Goal: Task Accomplishment & Management: Manage account settings

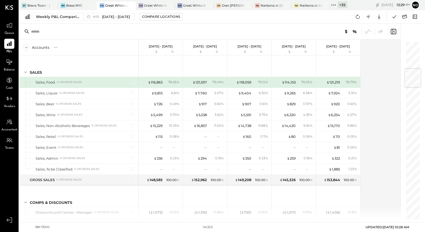
scroll to position [225, 0]
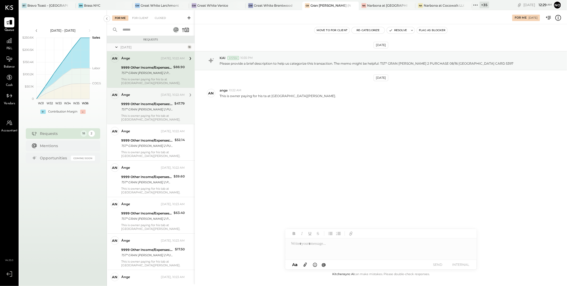
click at [143, 104] on div "9999 Other Income/Expenses:To Be Classified" at bounding box center [147, 103] width 52 height 5
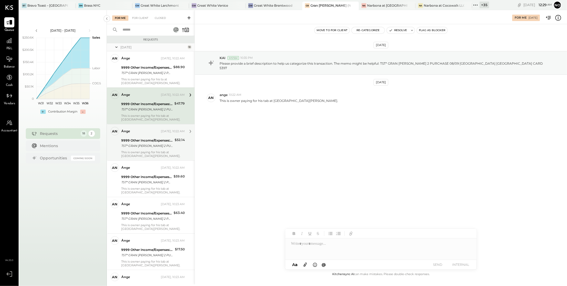
click at [143, 137] on div "ange Yesterday, 10:22 AM 9999 Other Income/Expenses:To Be Classified TST* GRAN …" at bounding box center [152, 142] width 63 height 31
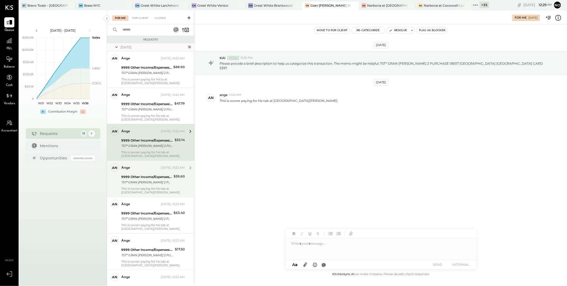
click at [144, 175] on div "9999 Other Income/Expenses:To Be Classified" at bounding box center [146, 176] width 51 height 5
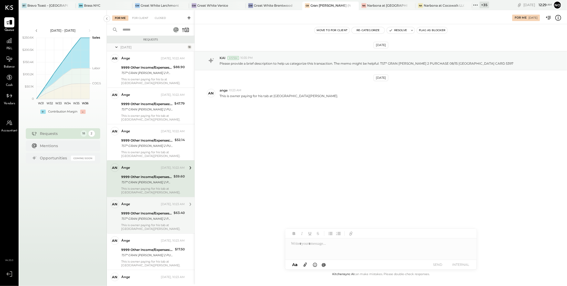
click at [152, 212] on div "9999 Other Income/Expenses:To Be Classified" at bounding box center [146, 212] width 51 height 5
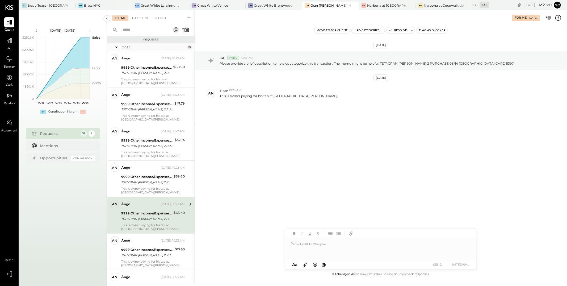
scroll to position [18, 0]
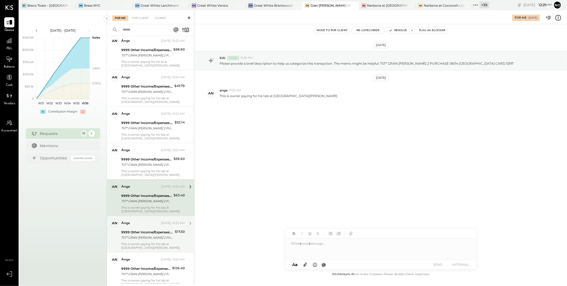
click at [153, 229] on div "9999 Other Income/Expenses:To Be Classified" at bounding box center [147, 231] width 52 height 5
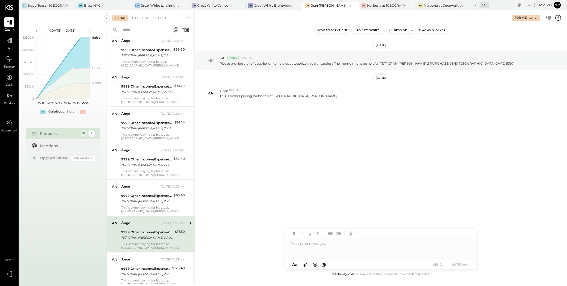
scroll to position [69, 0]
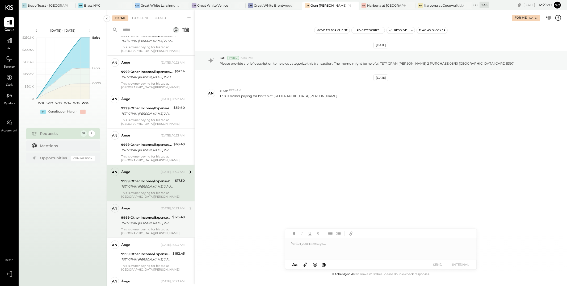
click at [154, 224] on div "TST* GRAN BLANCO 2 PURCHASE 08/10 VENICE CA CARD 5397" at bounding box center [145, 222] width 49 height 5
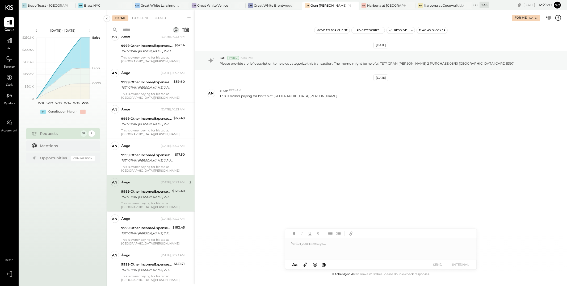
scroll to position [115, 0]
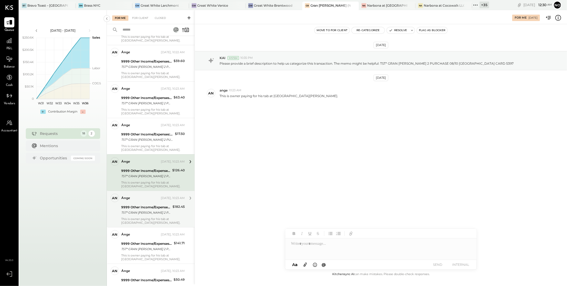
click at [146, 211] on div "TST* GRAN BLANCO 2 PURCHASE 08/06 VENICE CA CARD 5397" at bounding box center [146, 212] width 50 height 5
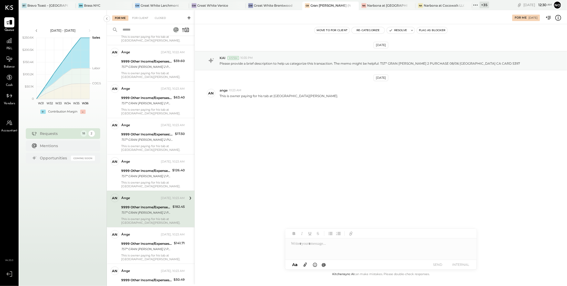
scroll to position [187, 0]
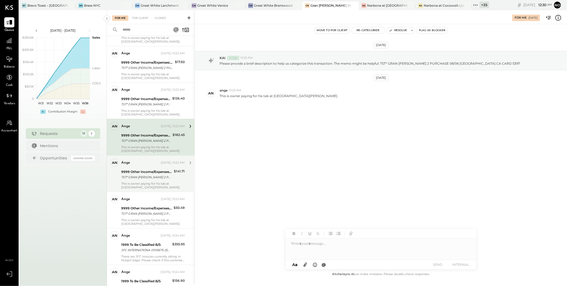
click at [146, 180] on div "9999 Other Income/Expenses:To Be Classified TST* GRAN BLANCO 2 PURCHASE 08/10 V…" at bounding box center [146, 174] width 51 height 12
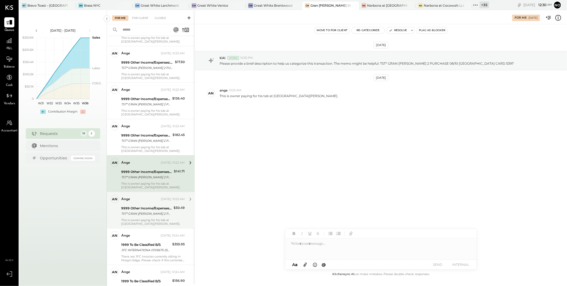
click at [147, 208] on div "9999 Other Income/Expenses:To Be Classified" at bounding box center [146, 207] width 51 height 5
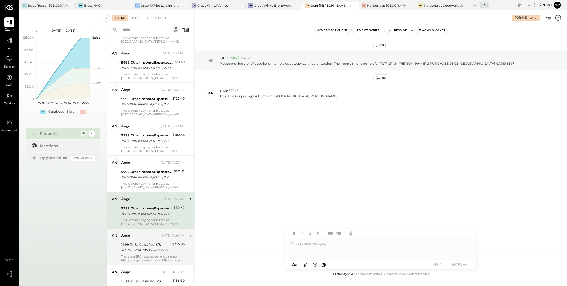
click at [147, 240] on div "ange Yesterday, 10:24 AM 1999 To Be Classified B/S JFC INTERNATIONA 01105675 25…" at bounding box center [152, 246] width 63 height 31
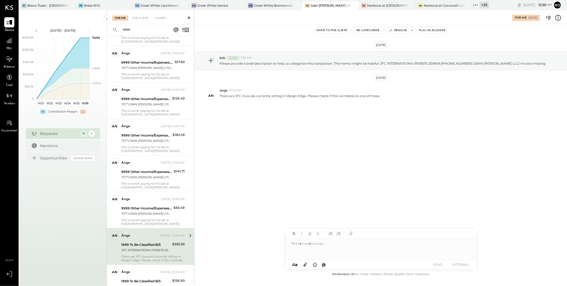
scroll to position [243, 0]
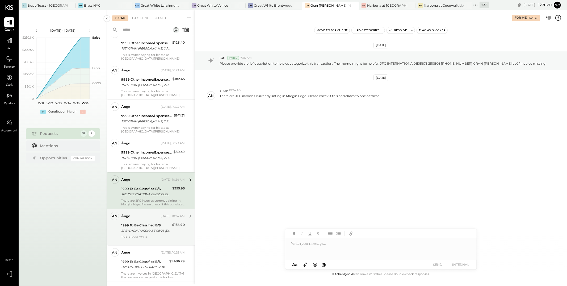
click at [147, 226] on div "1999 To Be Classified B/S" at bounding box center [145, 224] width 49 height 5
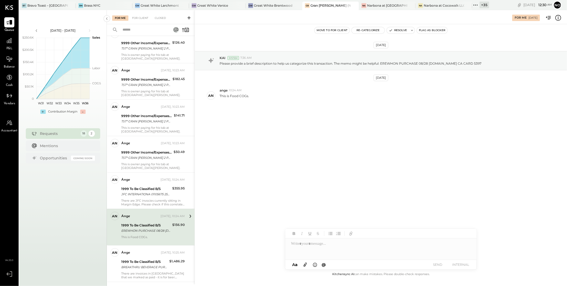
scroll to position [311, 0]
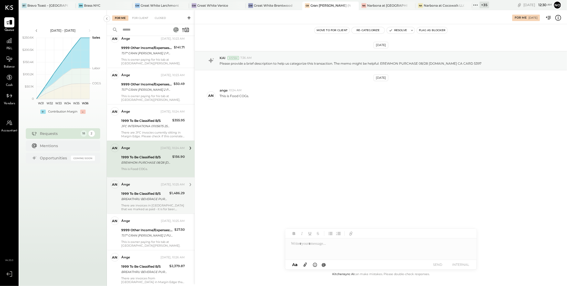
click at [148, 204] on div "There are invoices in Margin Edge that we marked as paid - it is for beer. Plea…" at bounding box center [152, 206] width 63 height 7
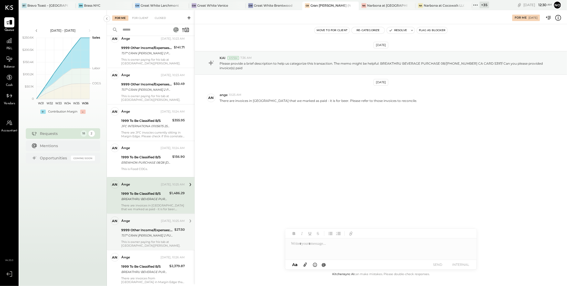
click at [150, 230] on div "9999 Other Income/Expenses:To Be Classified" at bounding box center [147, 229] width 52 height 5
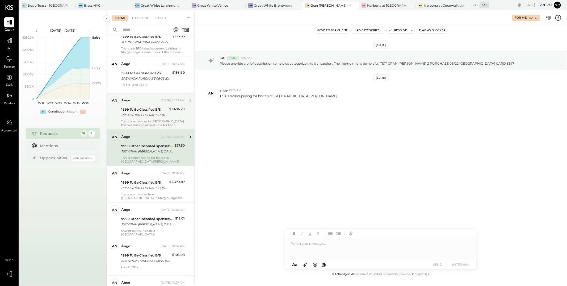
scroll to position [420, 0]
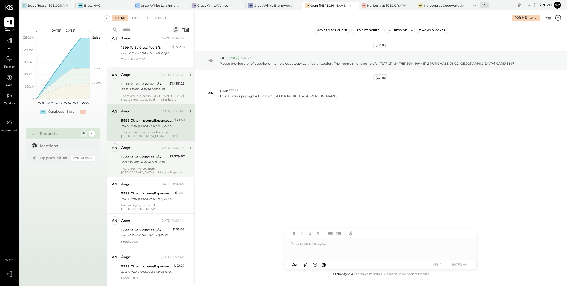
click at [146, 160] on div "BREAKTHRU BEVERAGE PURCHASE 08/11 800-6186466 CA CARD 5397/ INVOICE MISSING" at bounding box center [144, 161] width 46 height 5
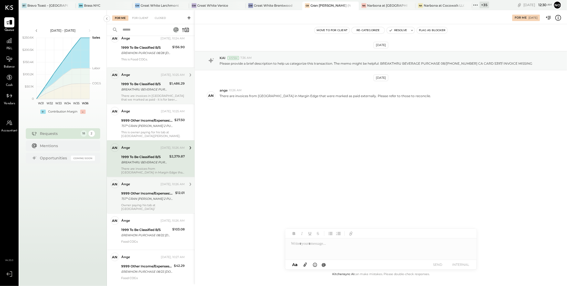
click at [149, 193] on div "9999 Other Income/Expenses:To Be Classified" at bounding box center [147, 192] width 52 height 5
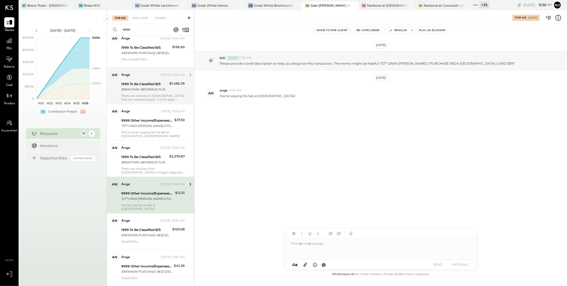
scroll to position [435, 0]
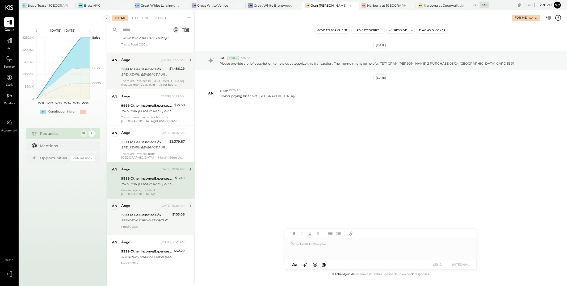
click at [145, 217] on div "EREWHON PURCHASE 08/22 EREWHON.COM CA CARD 5397" at bounding box center [145, 219] width 49 height 5
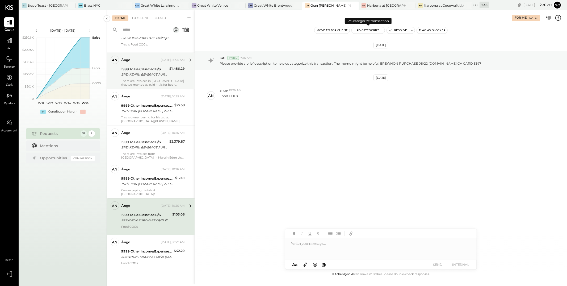
click at [362, 32] on button "Re-Categorize" at bounding box center [367, 30] width 33 height 6
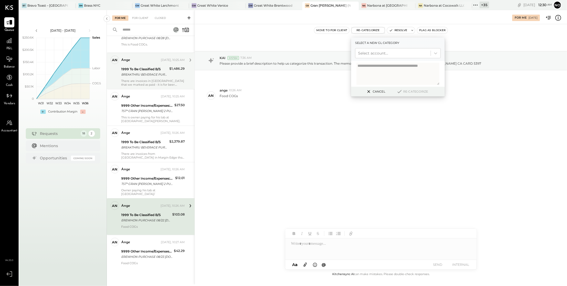
click at [376, 92] on button "Cancel" at bounding box center [375, 91] width 23 height 7
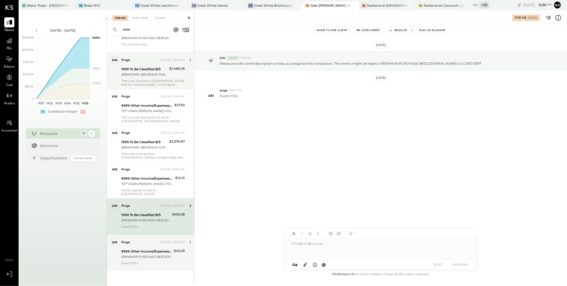
click at [133, 254] on div "EREWHON PURCHASE 08/23 EREWHON.COM CA CARD 5397" at bounding box center [146, 256] width 51 height 5
